Goal: Information Seeking & Learning: Learn about a topic

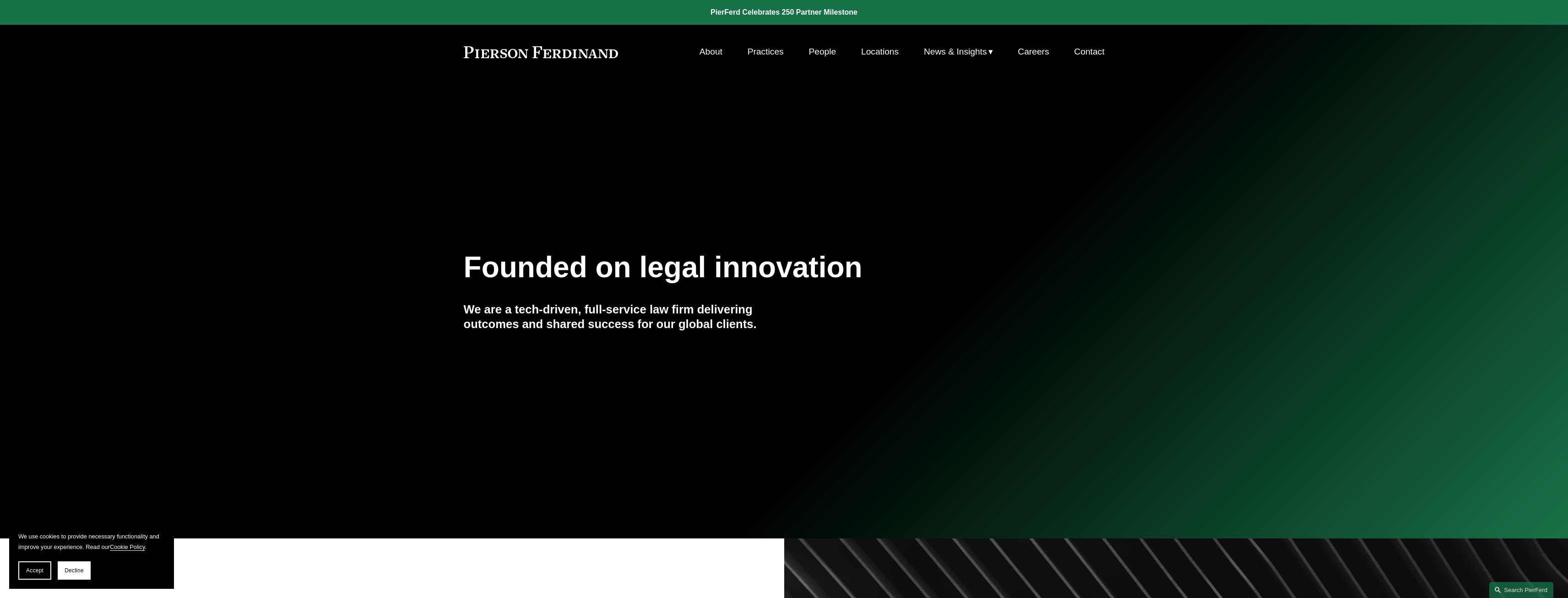
click at [753, 49] on link "Practices" at bounding box center [765, 52] width 36 height 18
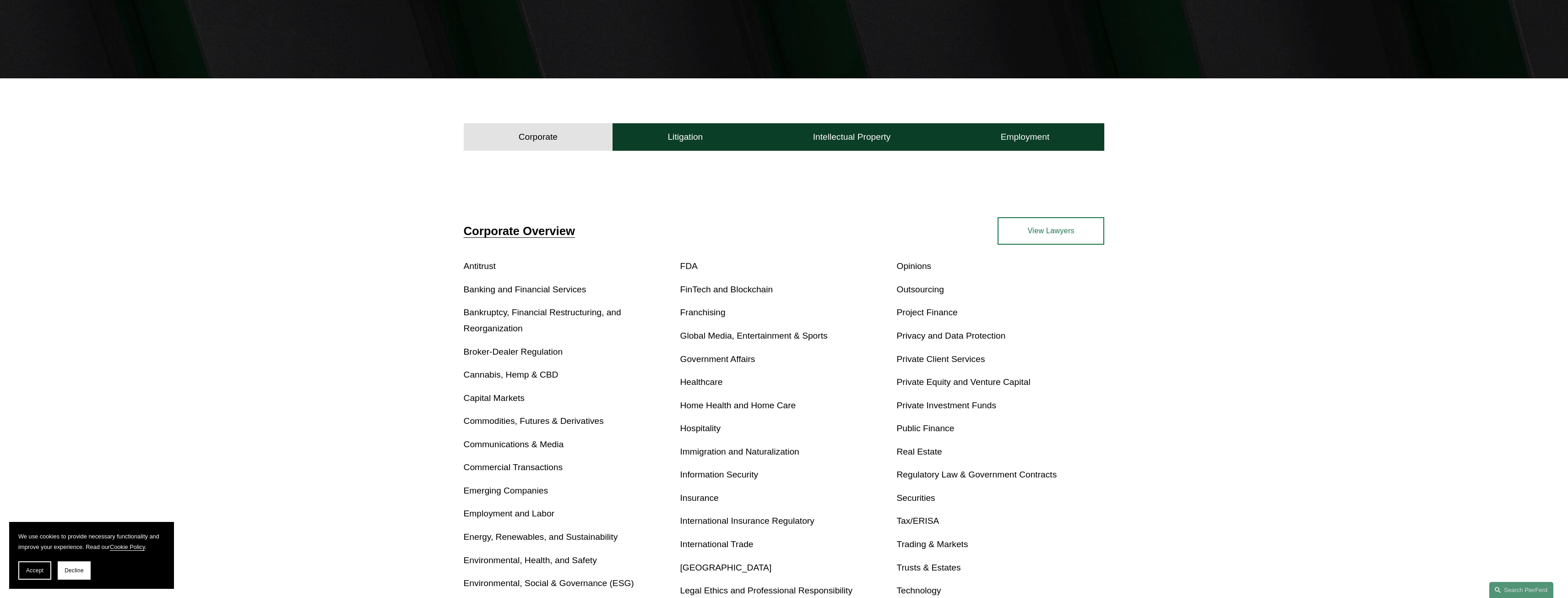
scroll to position [229, 0]
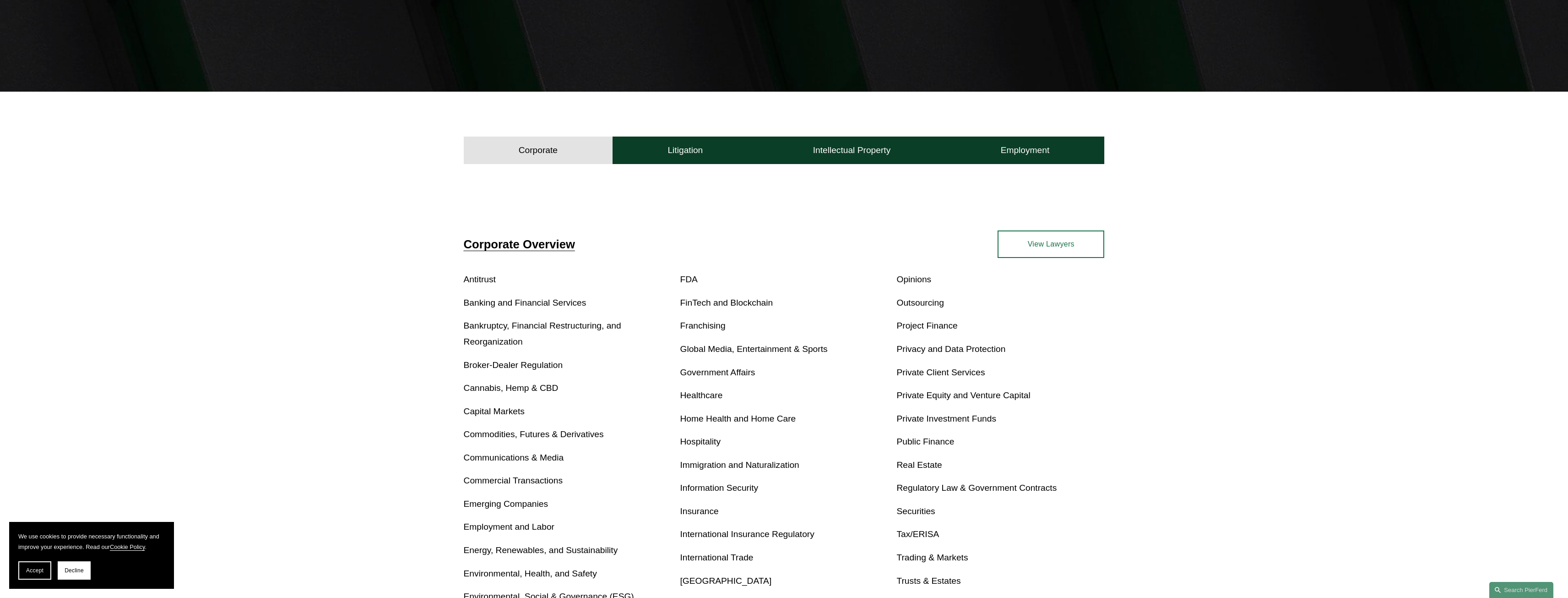
click at [481, 304] on link "Banking and Financial Services" at bounding box center [525, 303] width 123 height 10
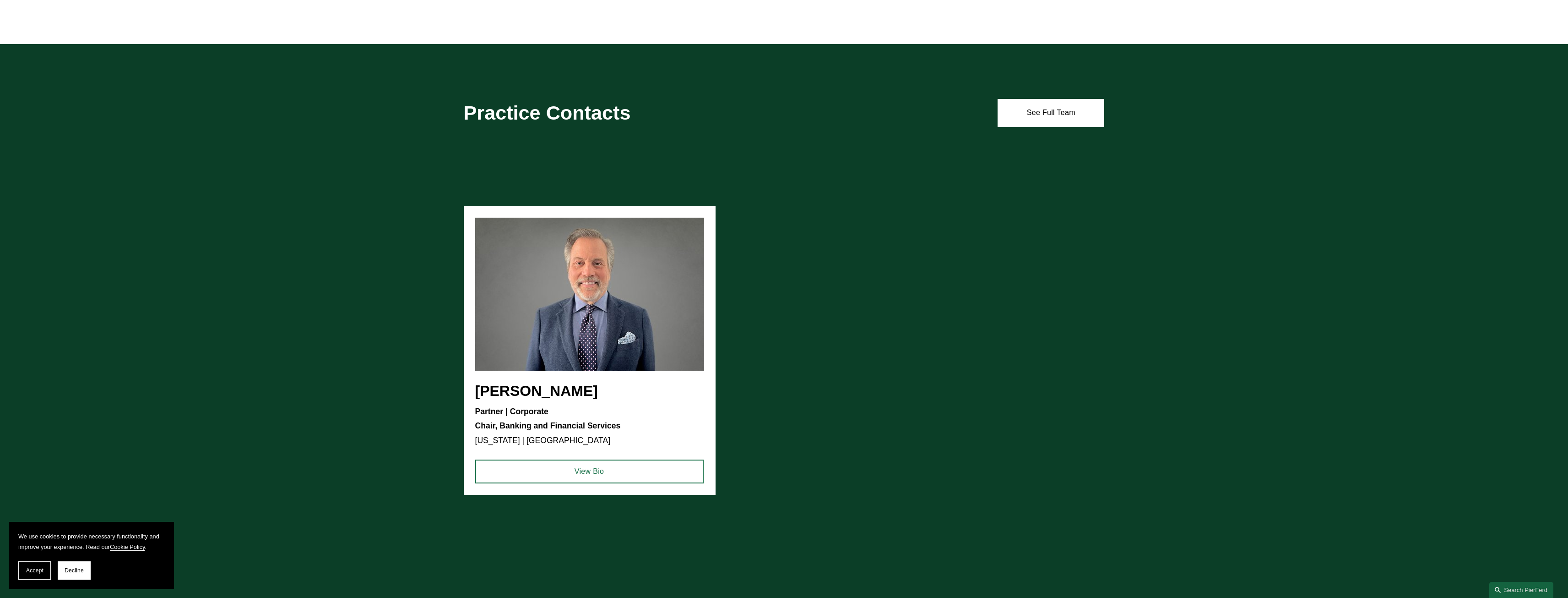
scroll to position [1008, 0]
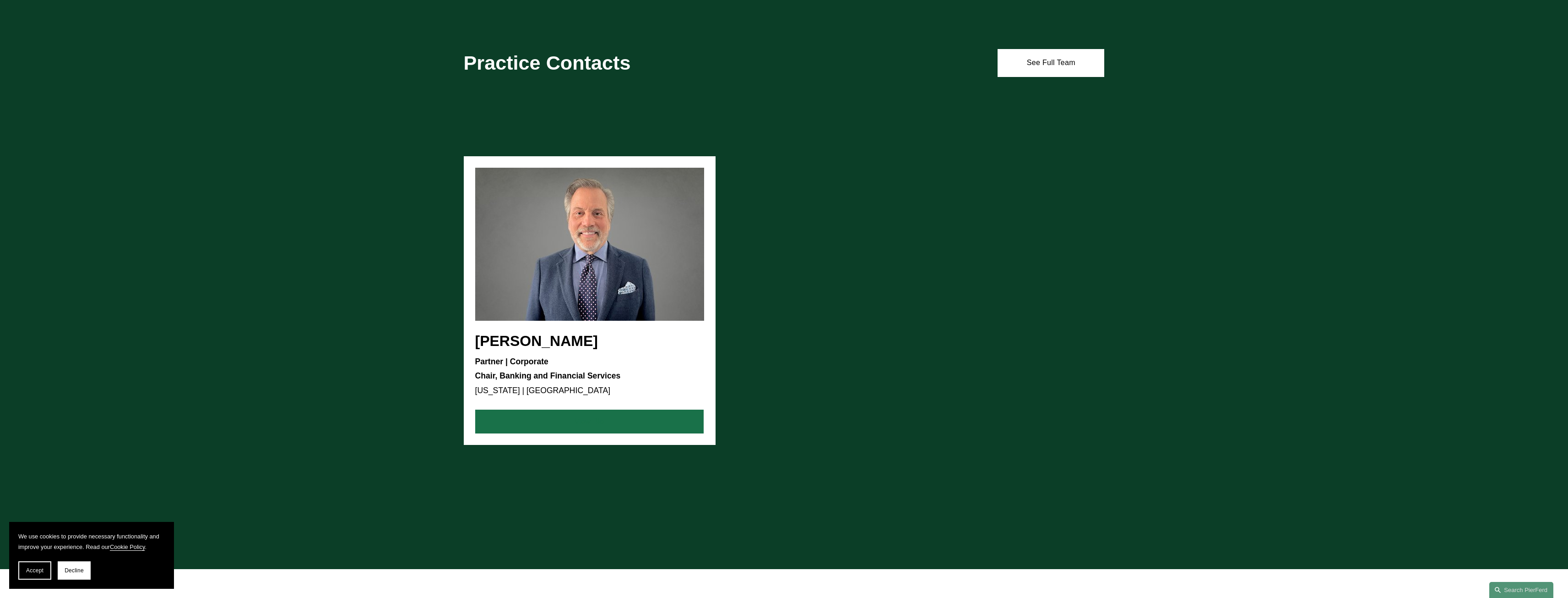
click at [588, 421] on link "View Bio" at bounding box center [589, 421] width 228 height 24
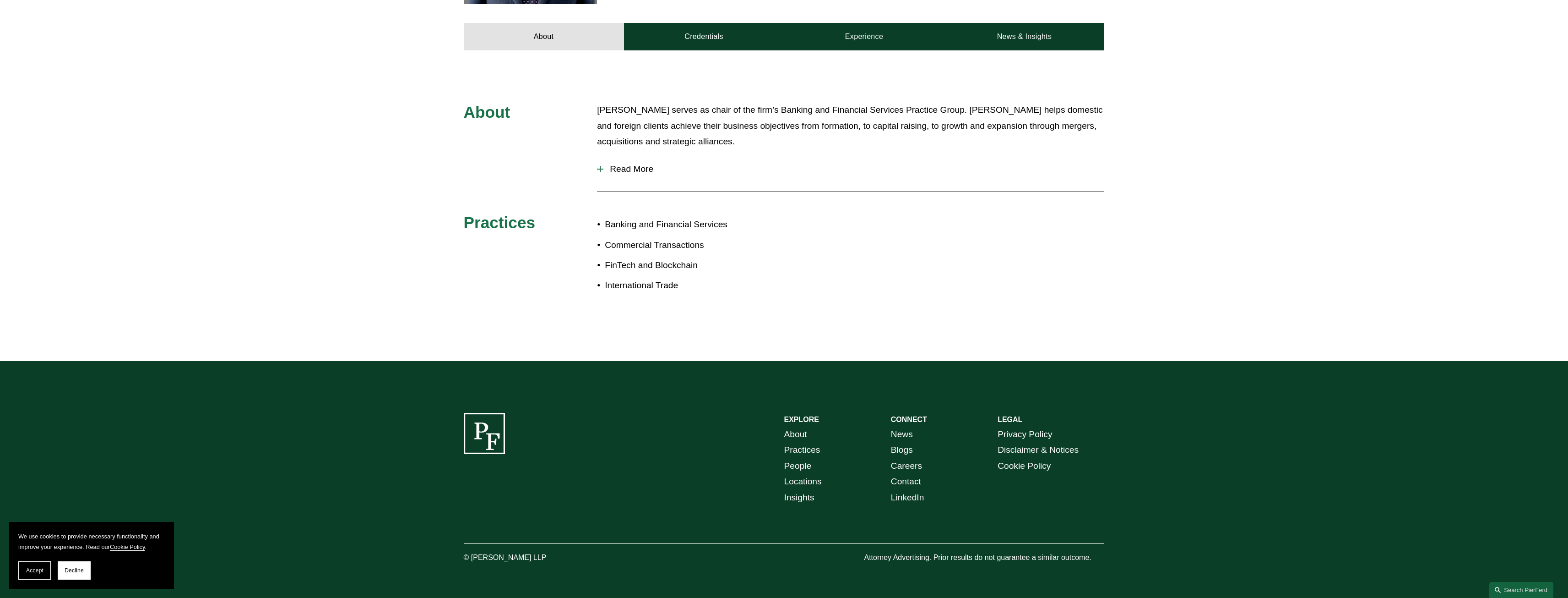
scroll to position [440, 0]
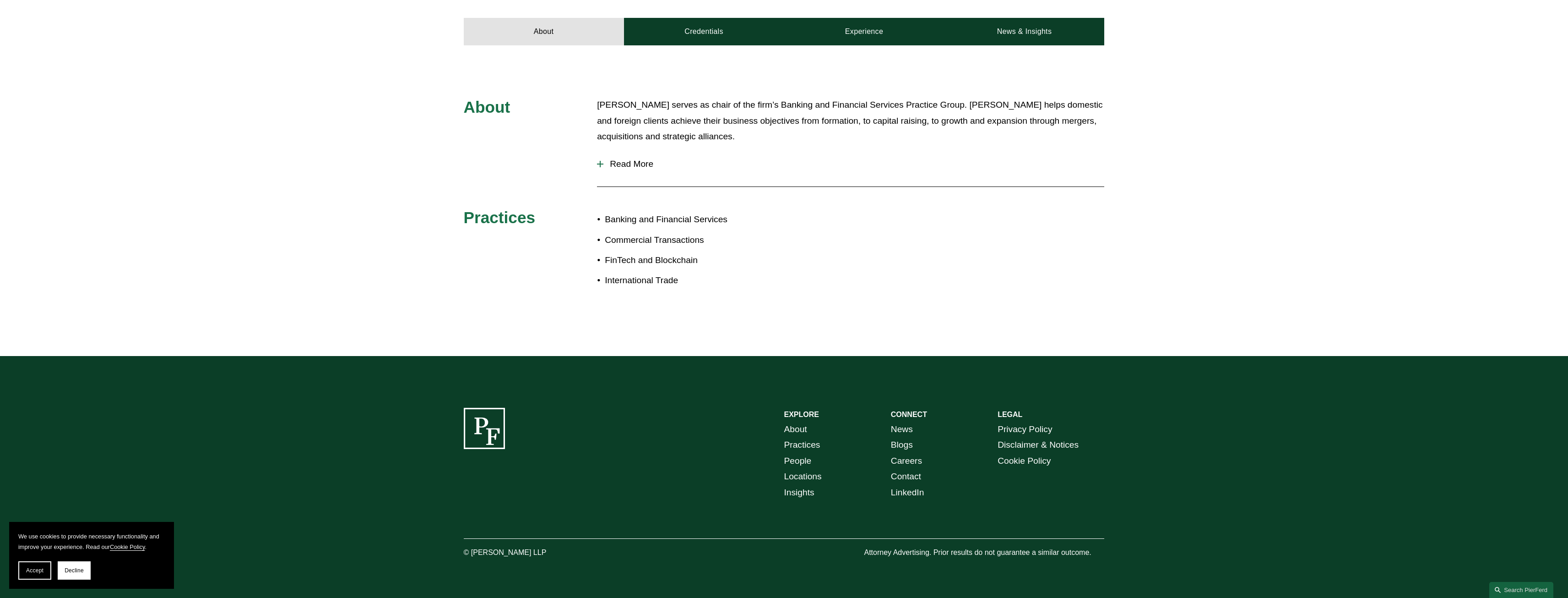
click at [798, 421] on link "About" at bounding box center [796, 429] width 23 height 16
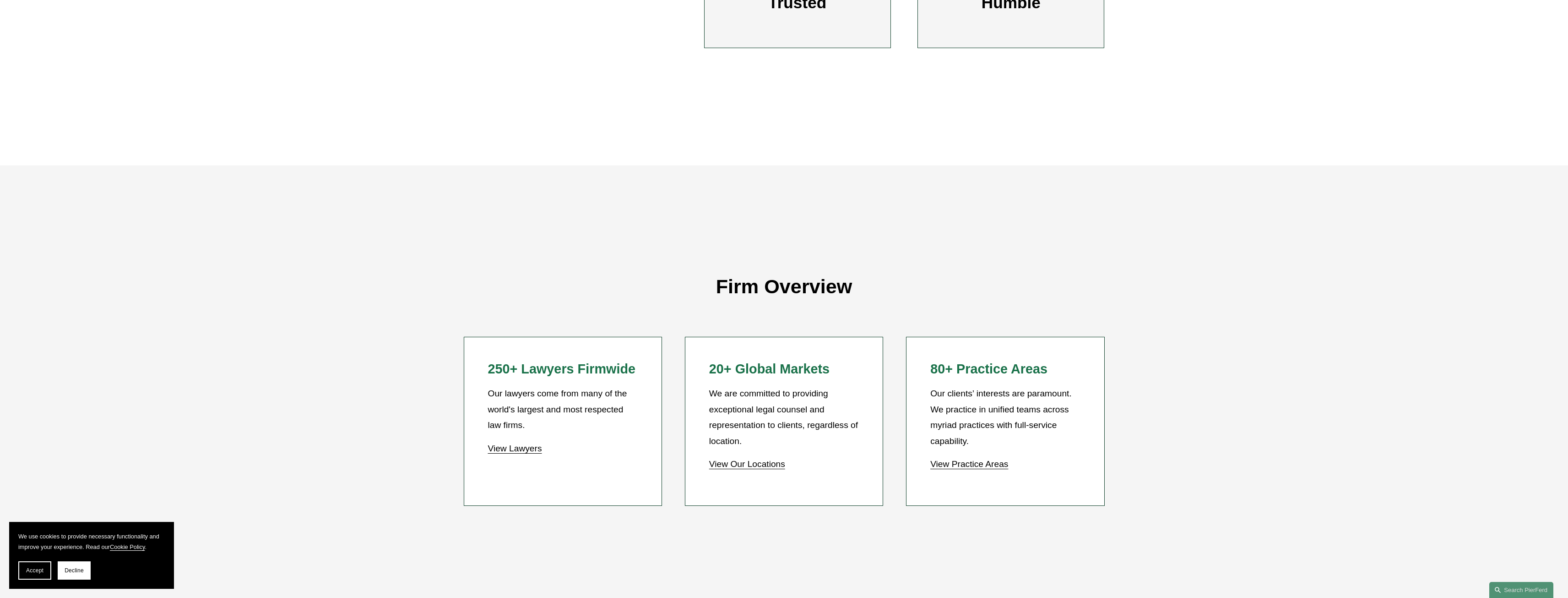
scroll to position [825, 0]
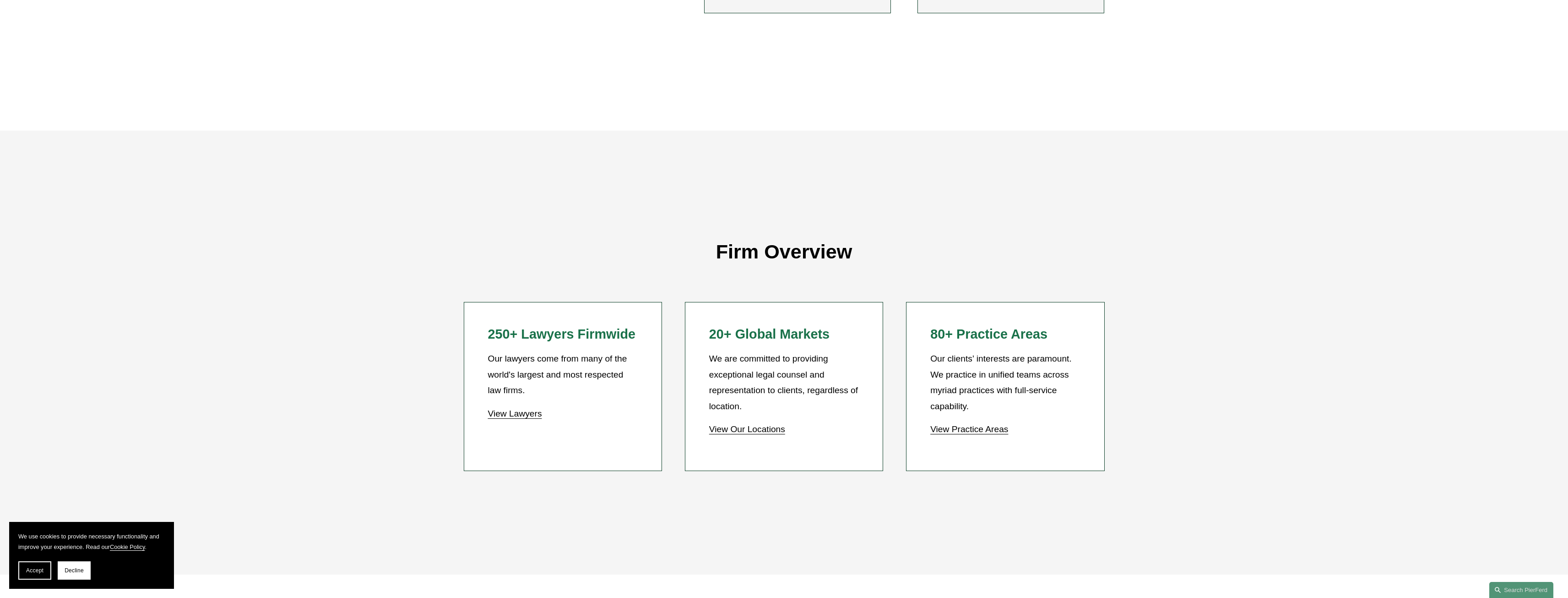
click at [760, 430] on link "View Our Locations" at bounding box center [747, 429] width 76 height 10
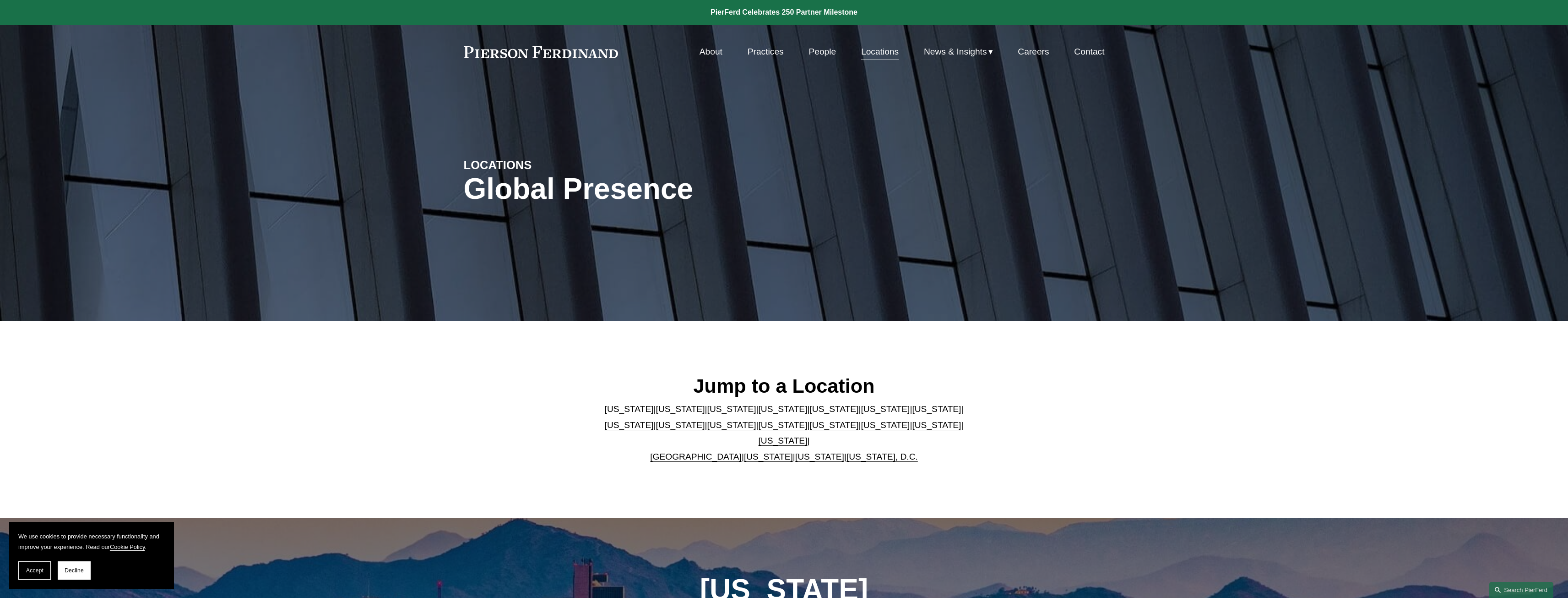
click at [684, 452] on link "United Kingdom" at bounding box center [696, 457] width 91 height 10
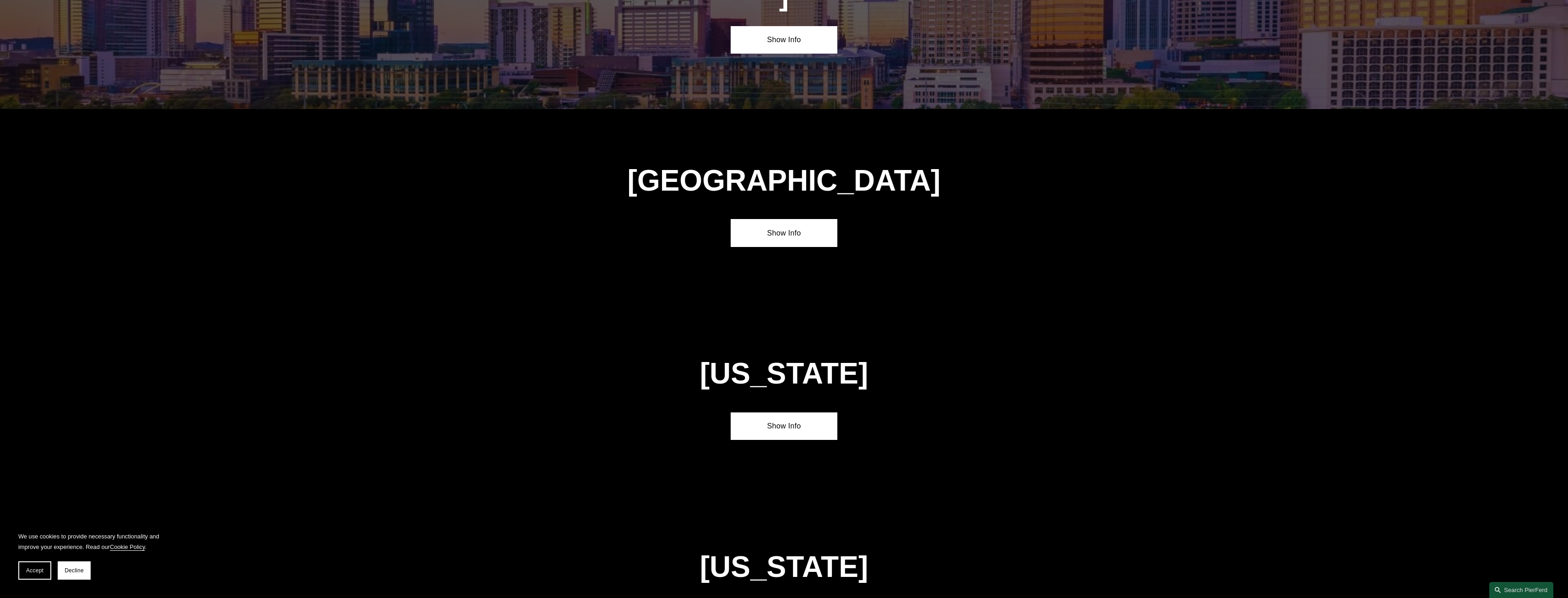
scroll to position [3413, 0]
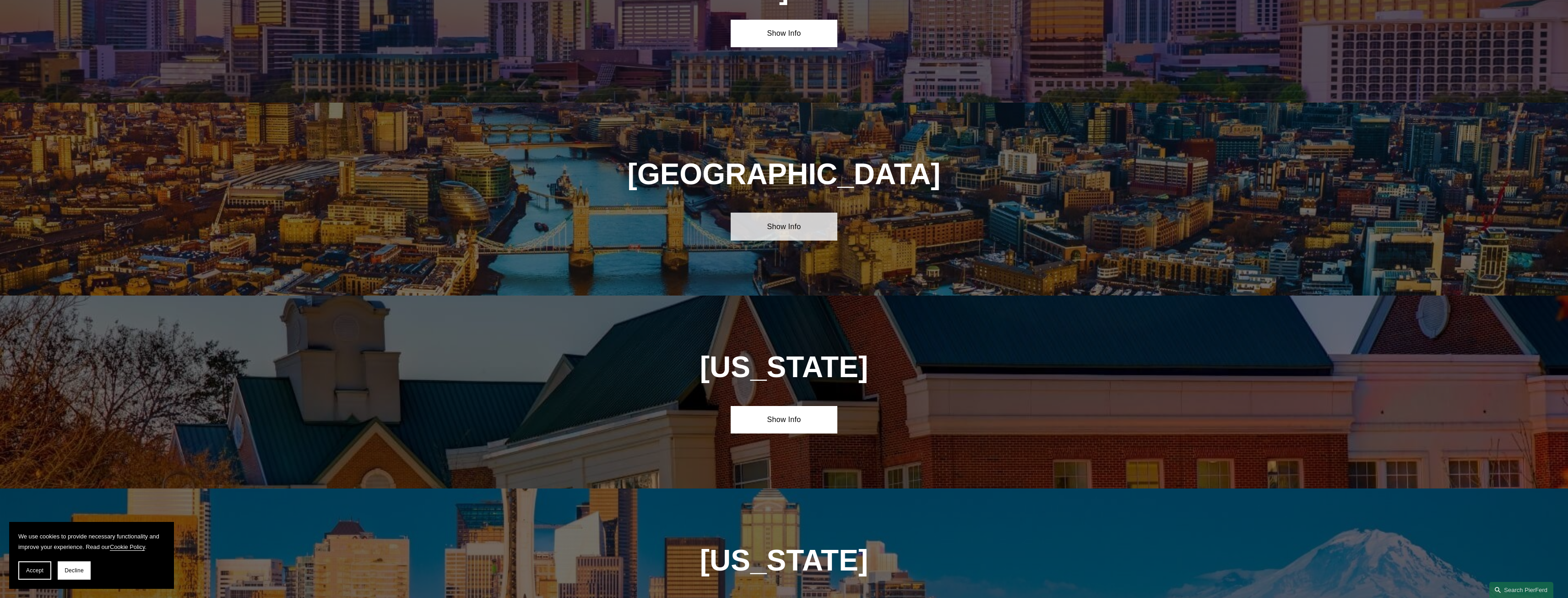
click at [789, 213] on link "Show Info" at bounding box center [783, 226] width 107 height 27
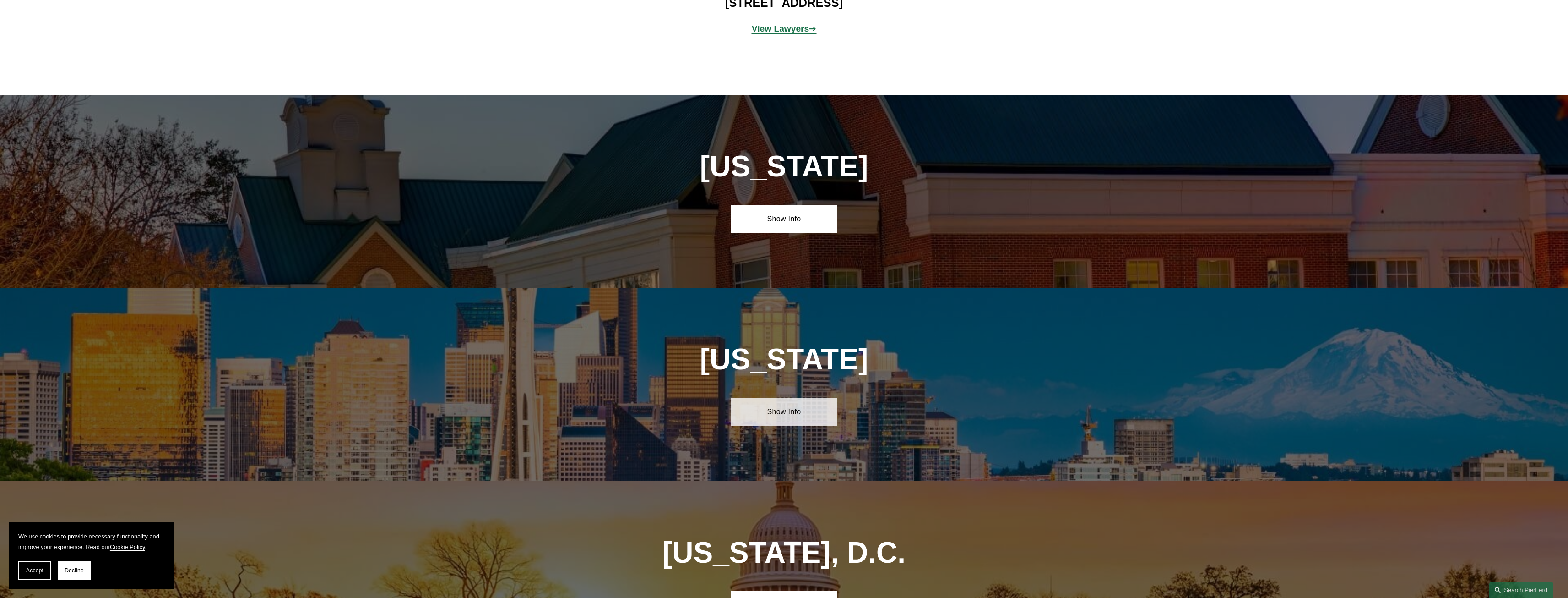
scroll to position [3825, 0]
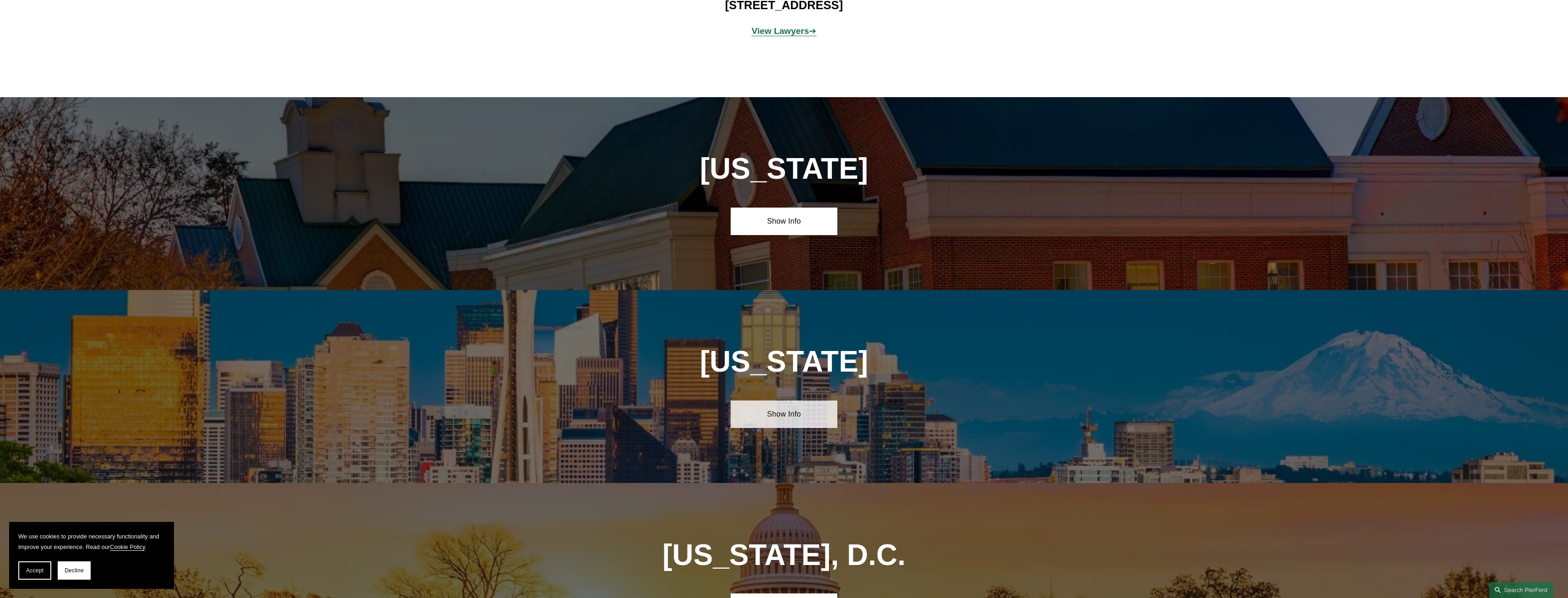
click at [772, 400] on link "Show Info" at bounding box center [783, 413] width 107 height 27
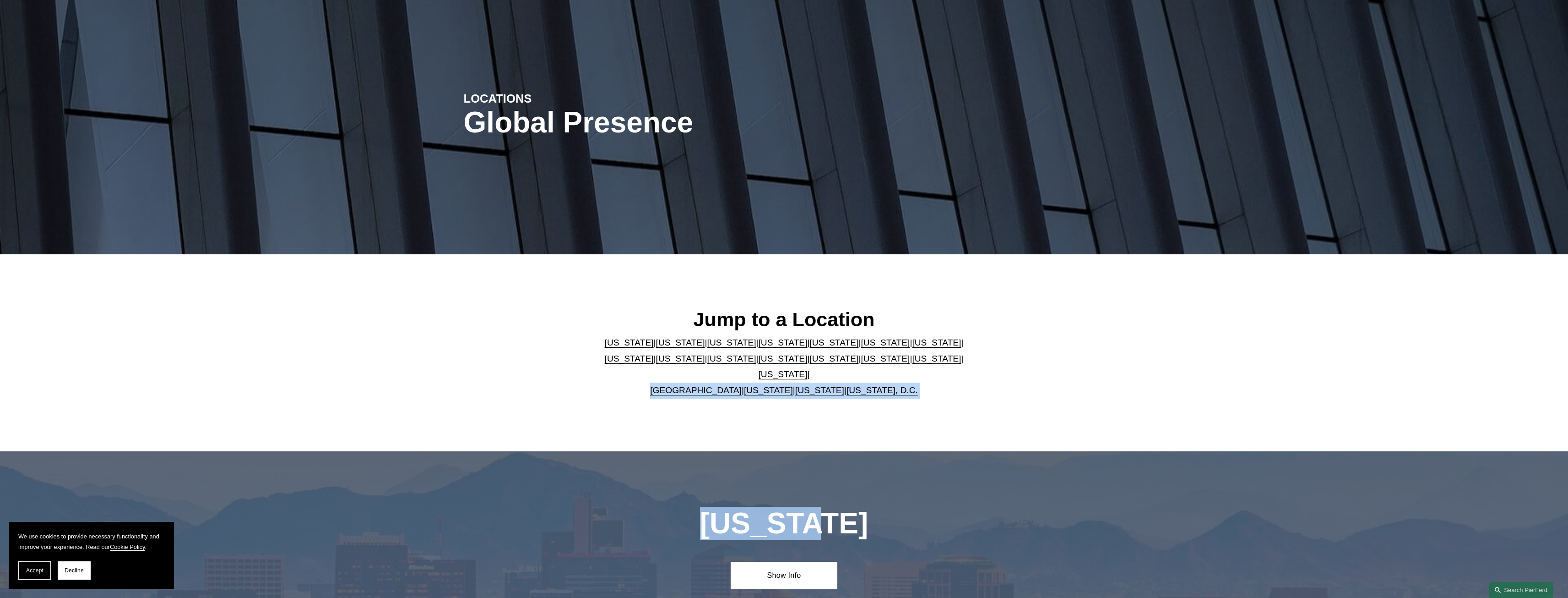
scroll to position [0, 0]
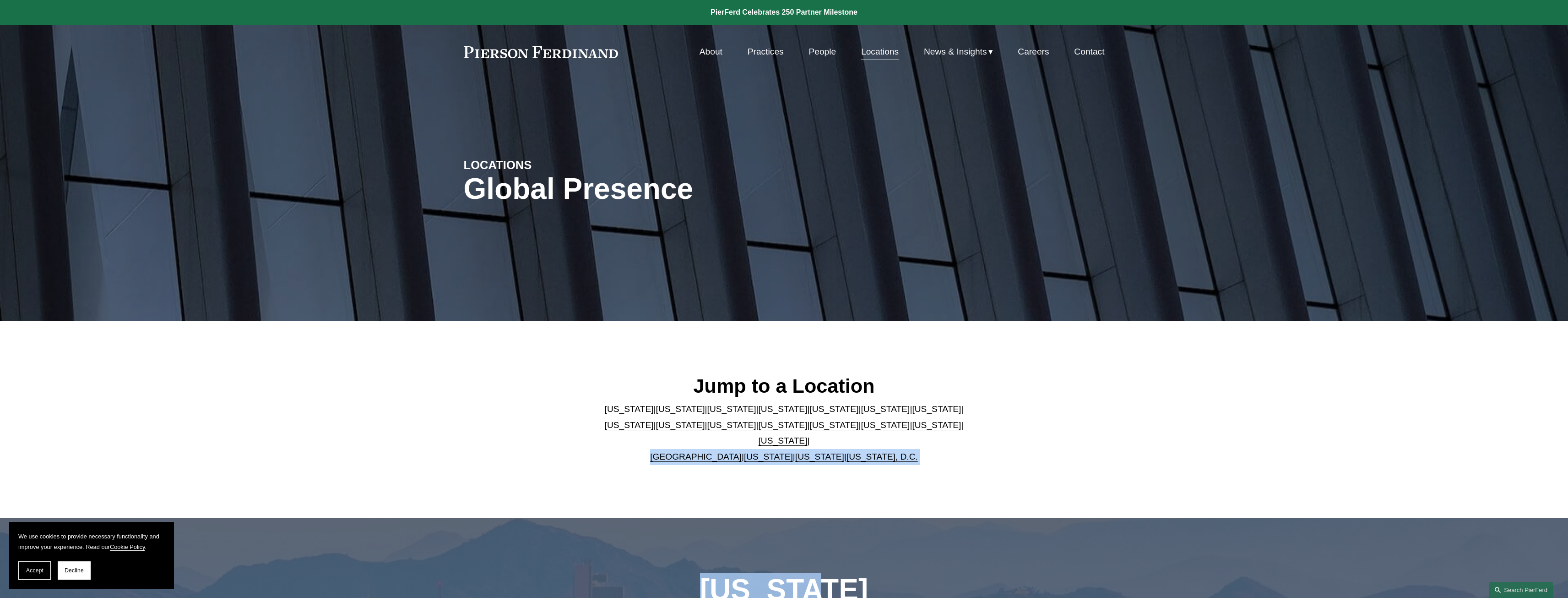
click at [950, 49] on span "News & Insights" at bounding box center [956, 52] width 63 height 16
click at [951, 49] on span "News & Insights" at bounding box center [956, 52] width 63 height 16
click at [0, 0] on span "News" at bounding box center [0, 0] width 0 height 0
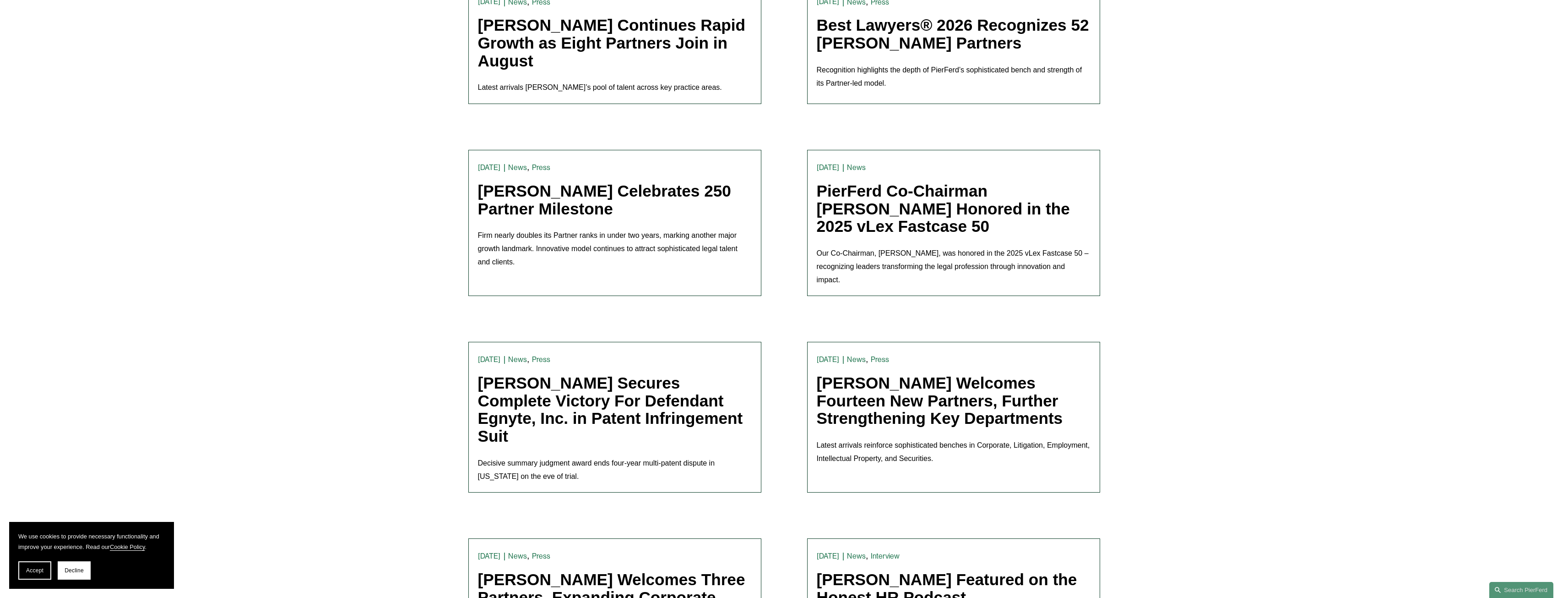
scroll to position [412, 0]
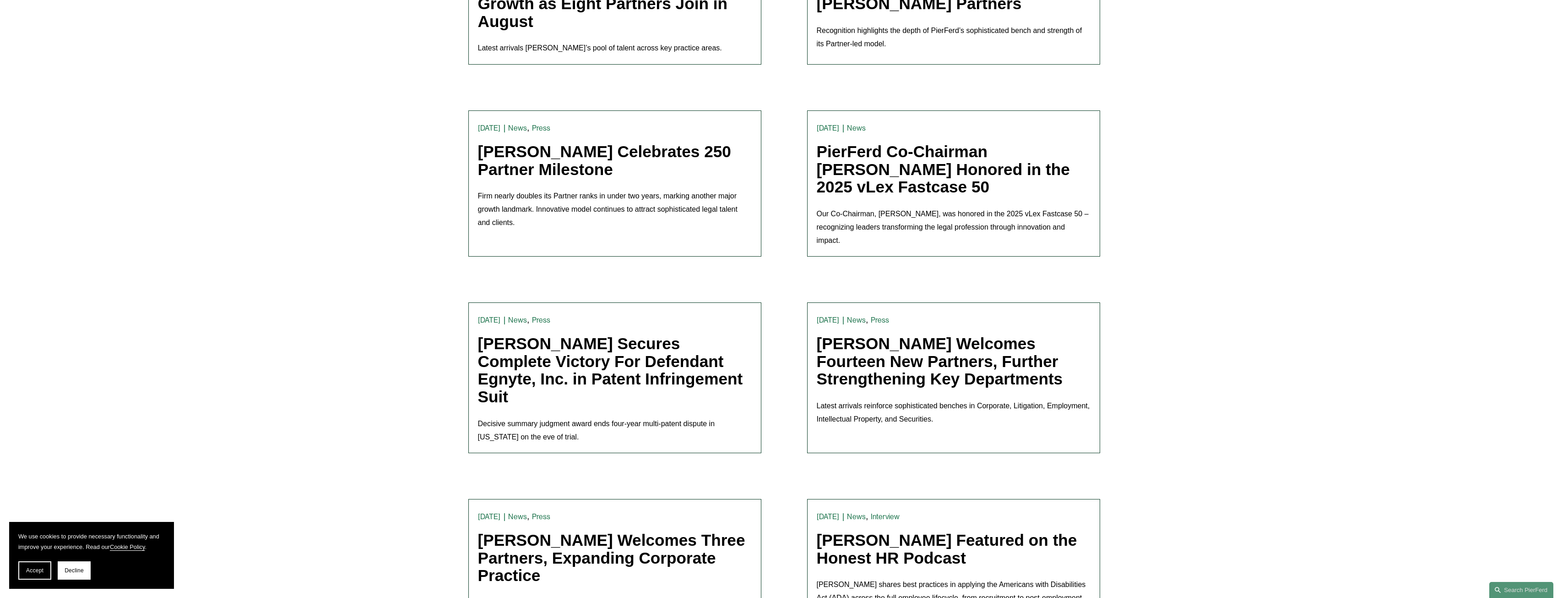
click at [579, 167] on link "[PERSON_NAME] Celebrates 250 Partner Milestone" at bounding box center [604, 160] width 253 height 36
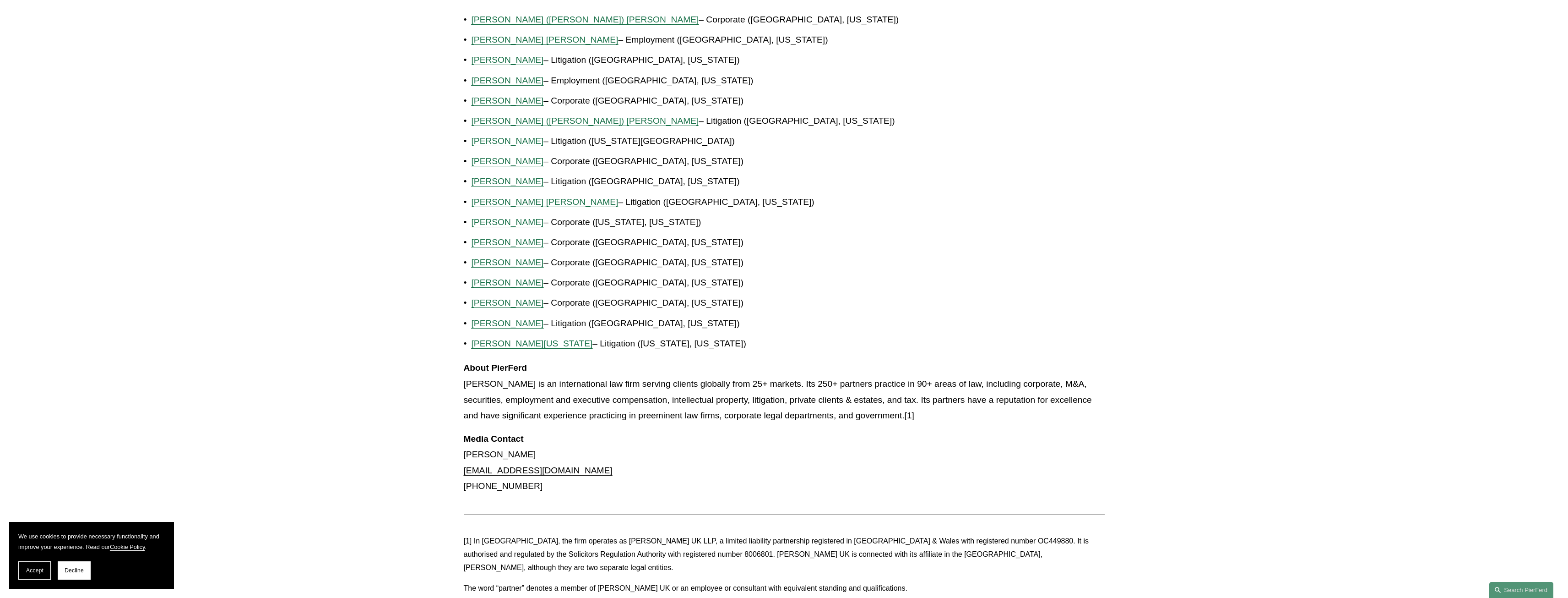
scroll to position [687, 0]
